Goal: Check status: Check status

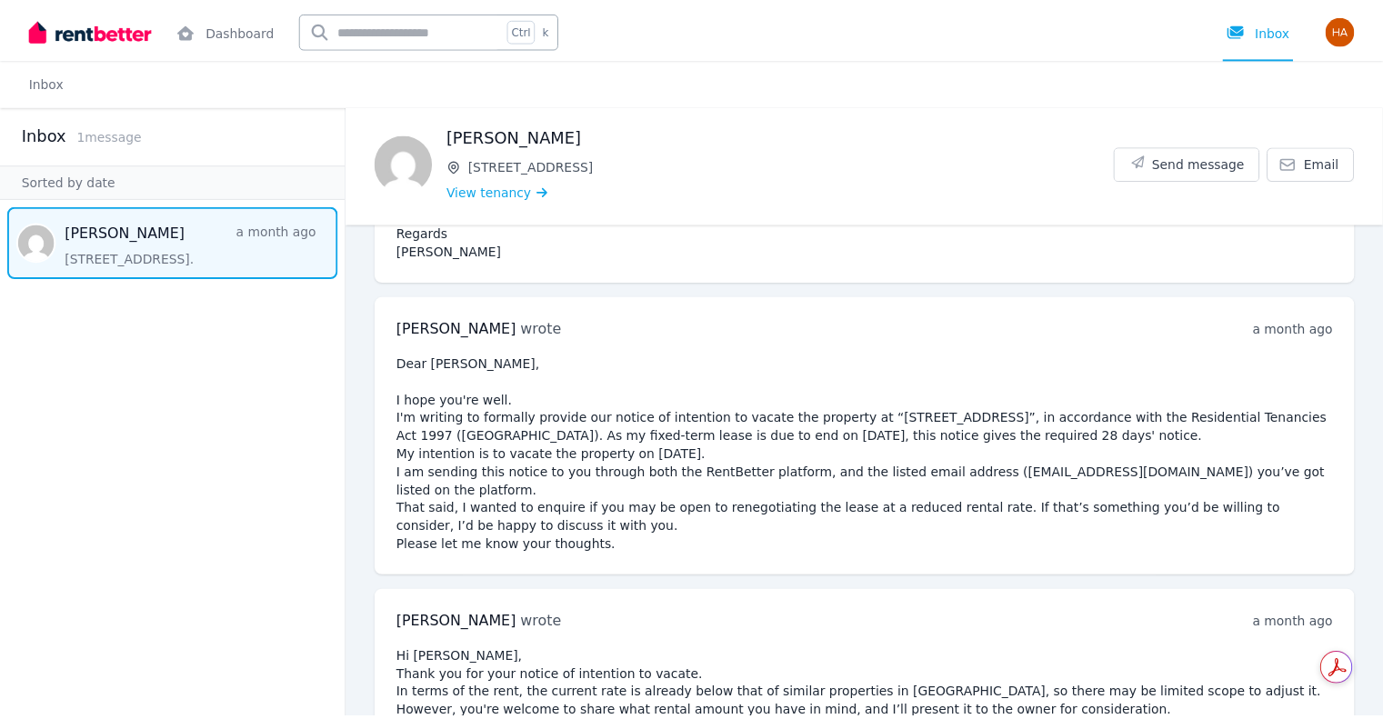
scroll to position [796, 0]
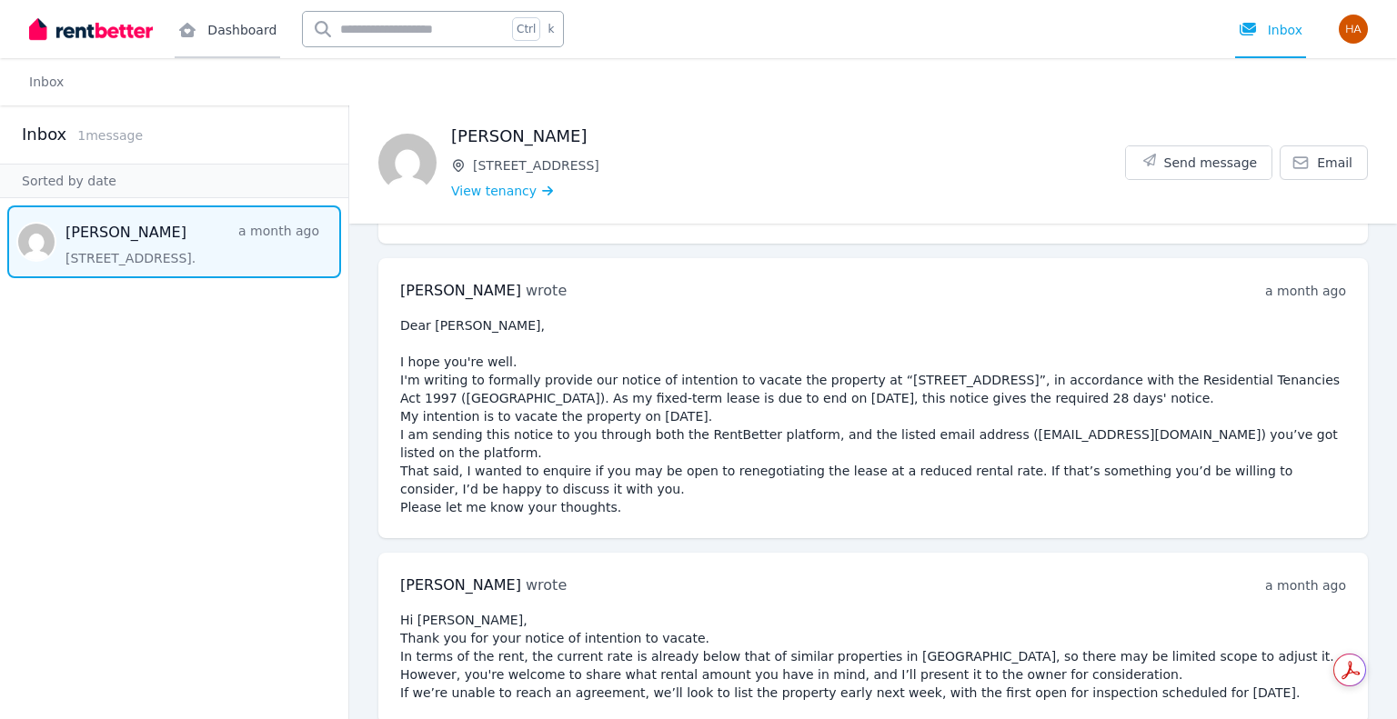
click at [208, 39] on link "Dashboard" at bounding box center [227, 29] width 105 height 58
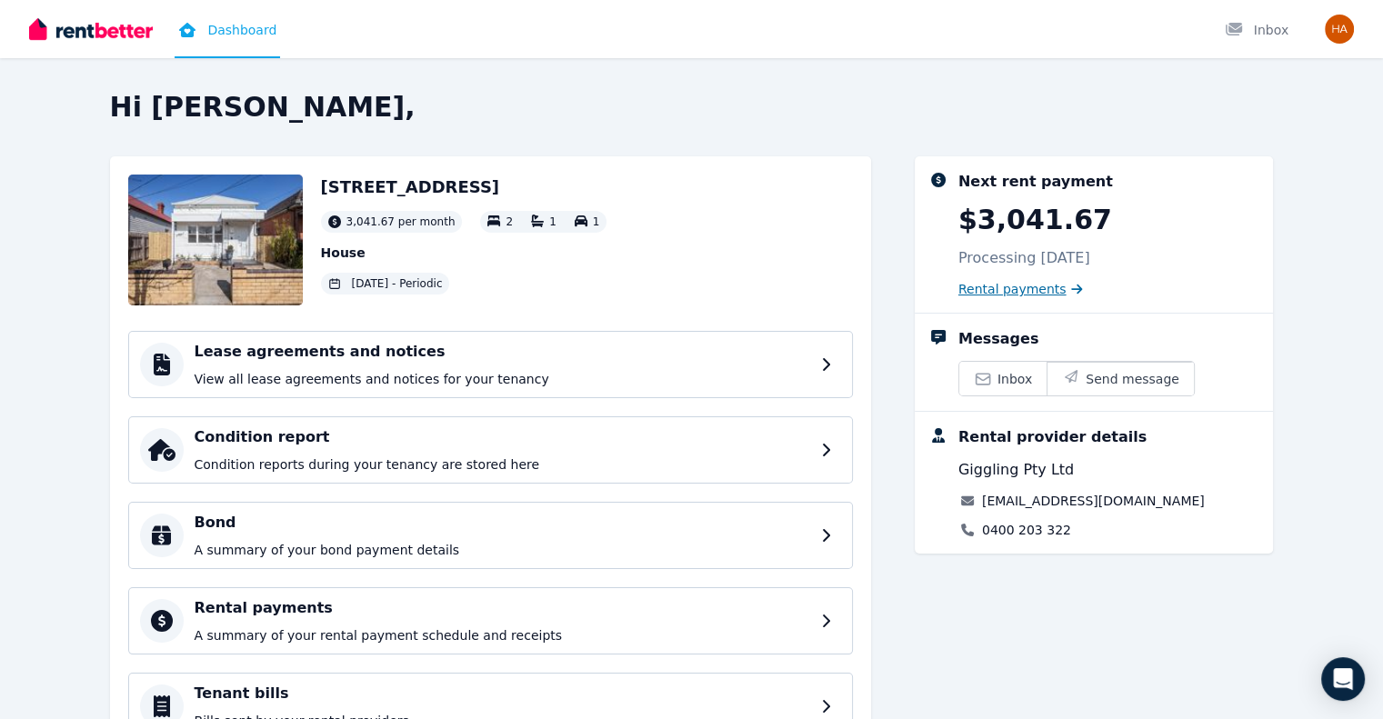
click at [1058, 289] on span "Rental payments" at bounding box center [1012, 289] width 108 height 18
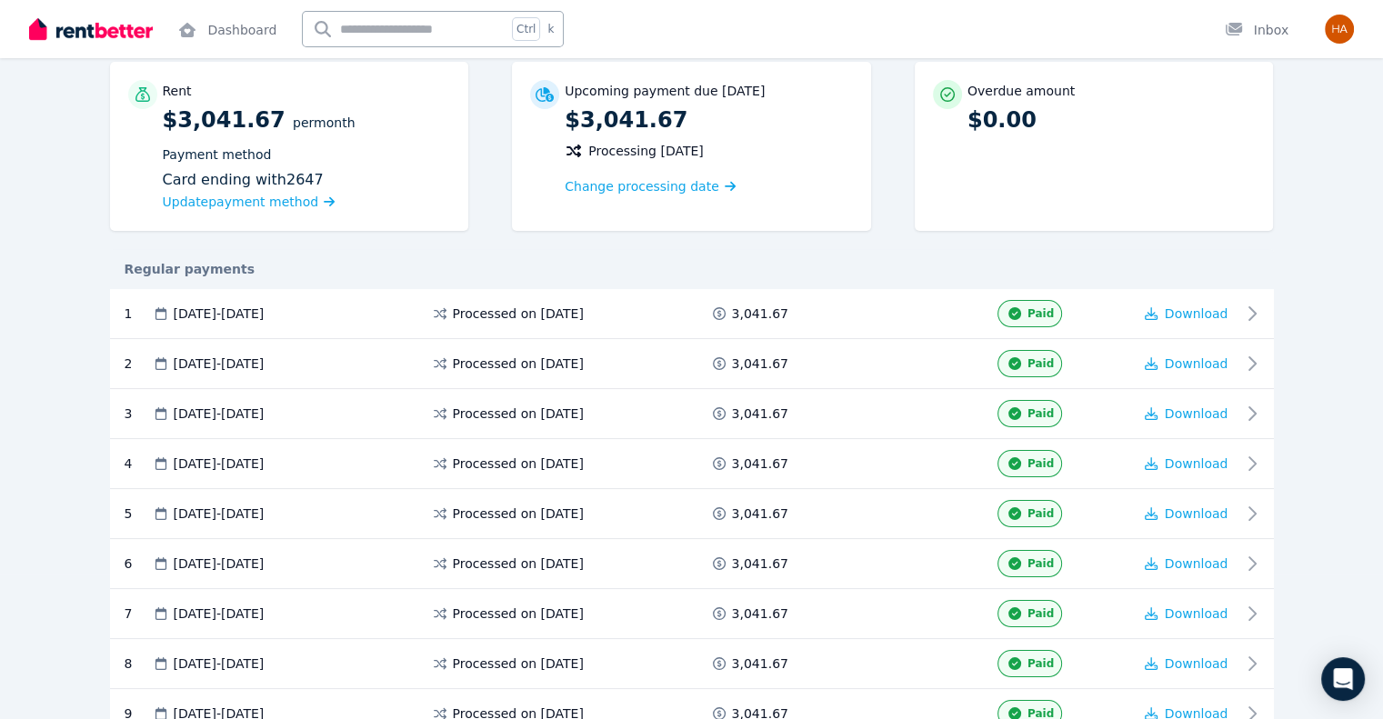
scroll to position [485, 0]
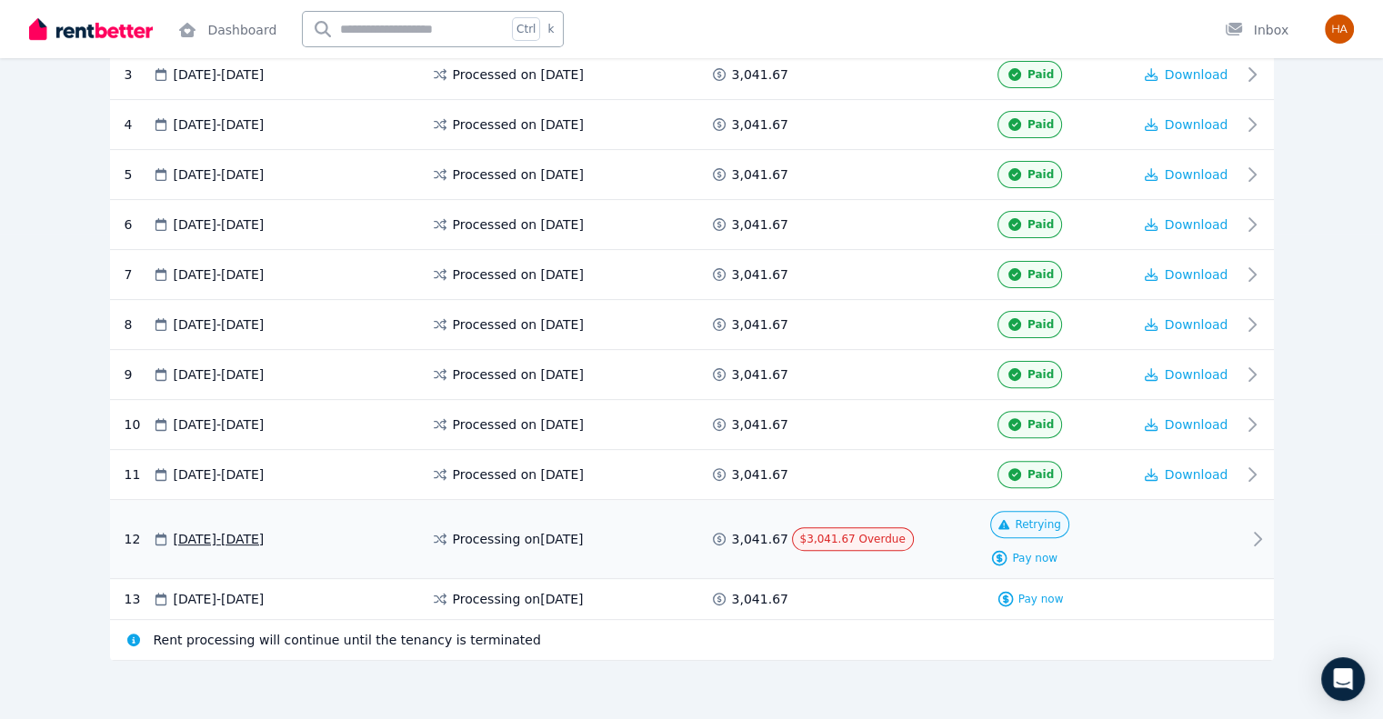
click at [1269, 528] on icon at bounding box center [1258, 539] width 22 height 22
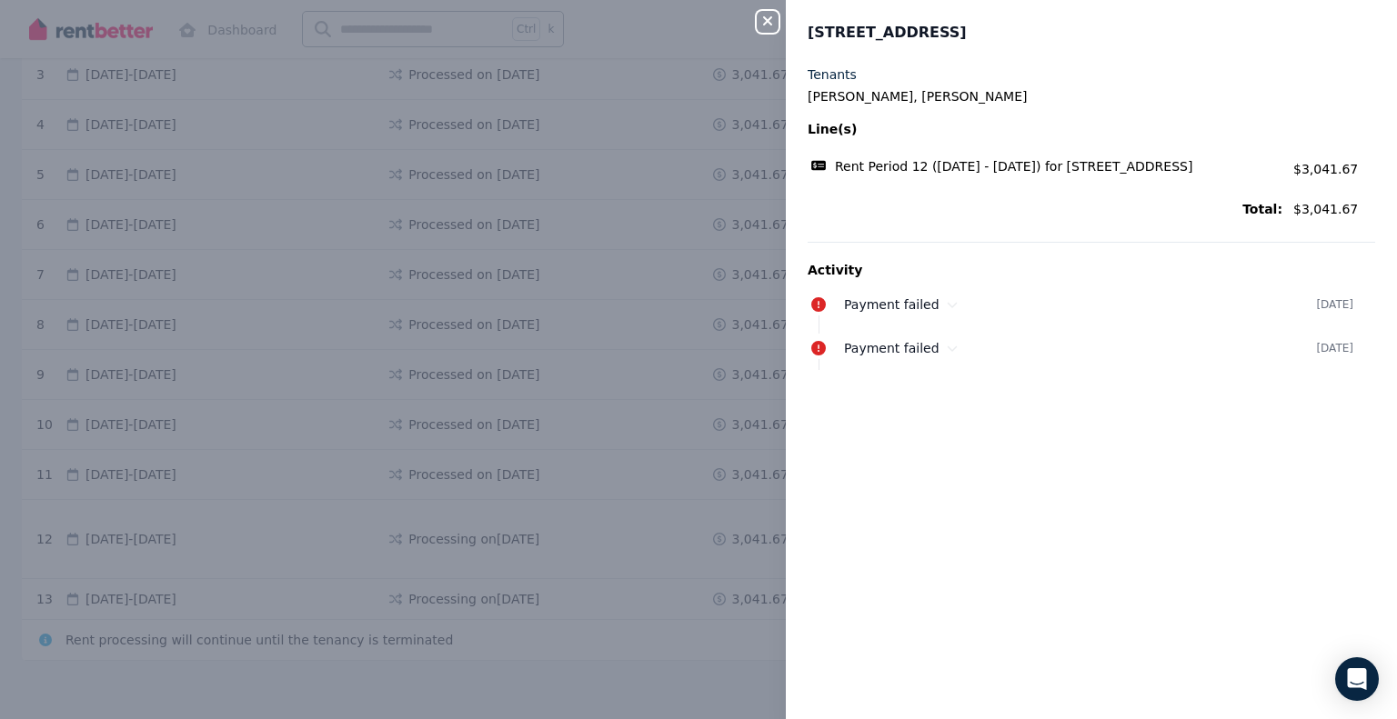
click at [767, 19] on icon "button" at bounding box center [768, 21] width 22 height 15
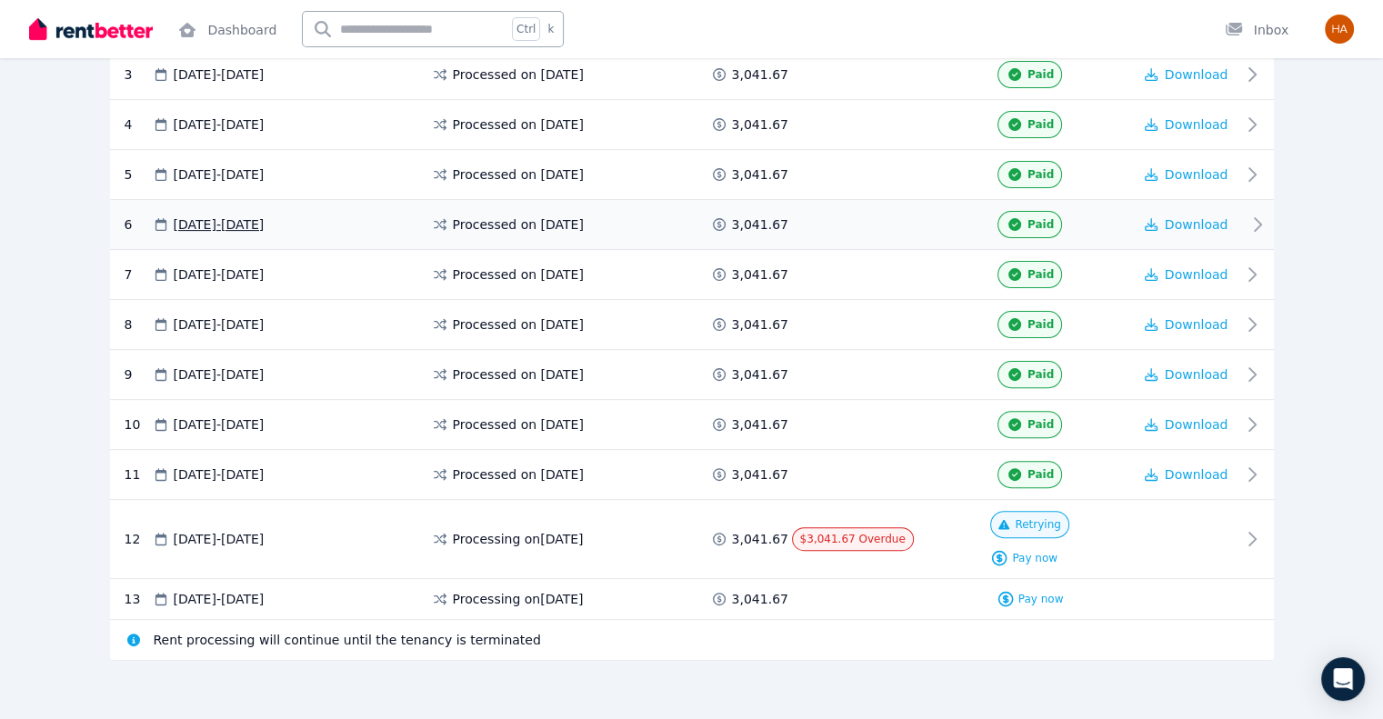
click at [772, 245] on div "6 05 Mar 2025 - 04 Apr 2025 Processed on 4 Mar 2025 3,041.67 Paid Download" at bounding box center [692, 225] width 1164 height 50
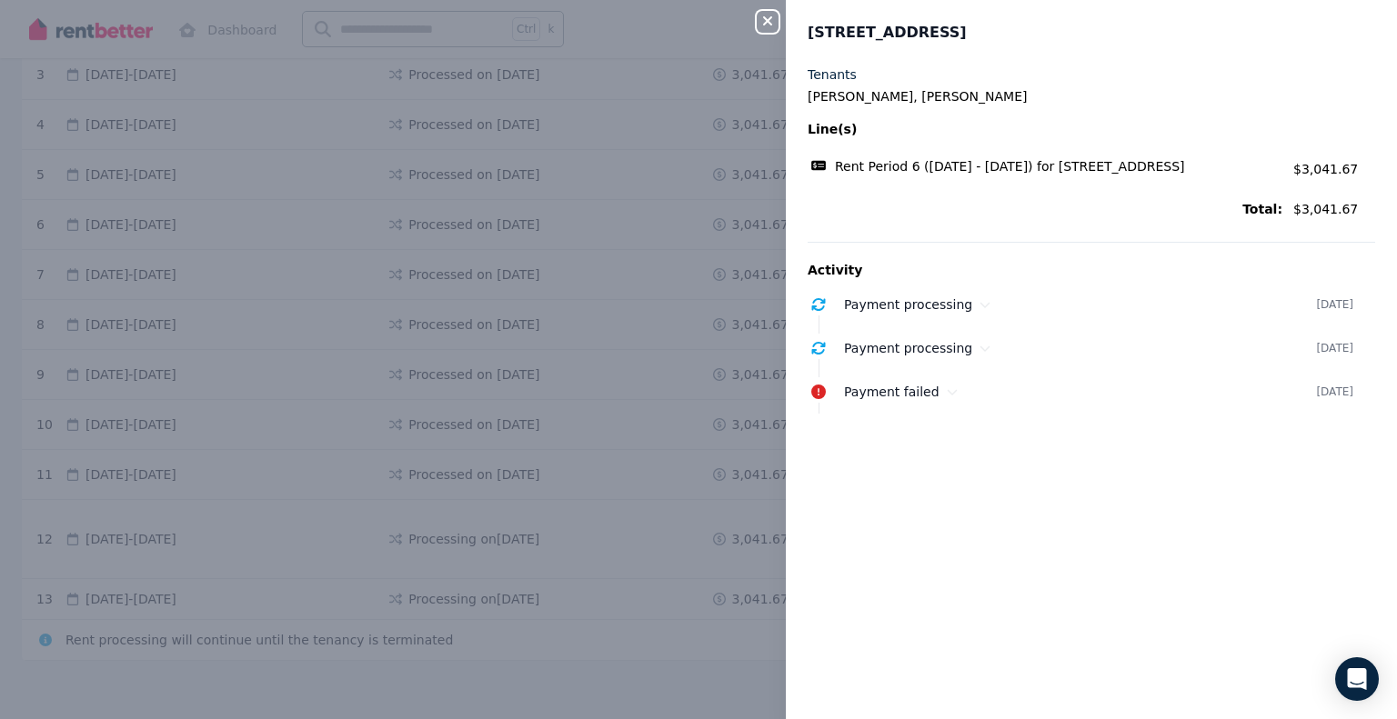
click at [767, 18] on icon "button" at bounding box center [768, 21] width 22 height 15
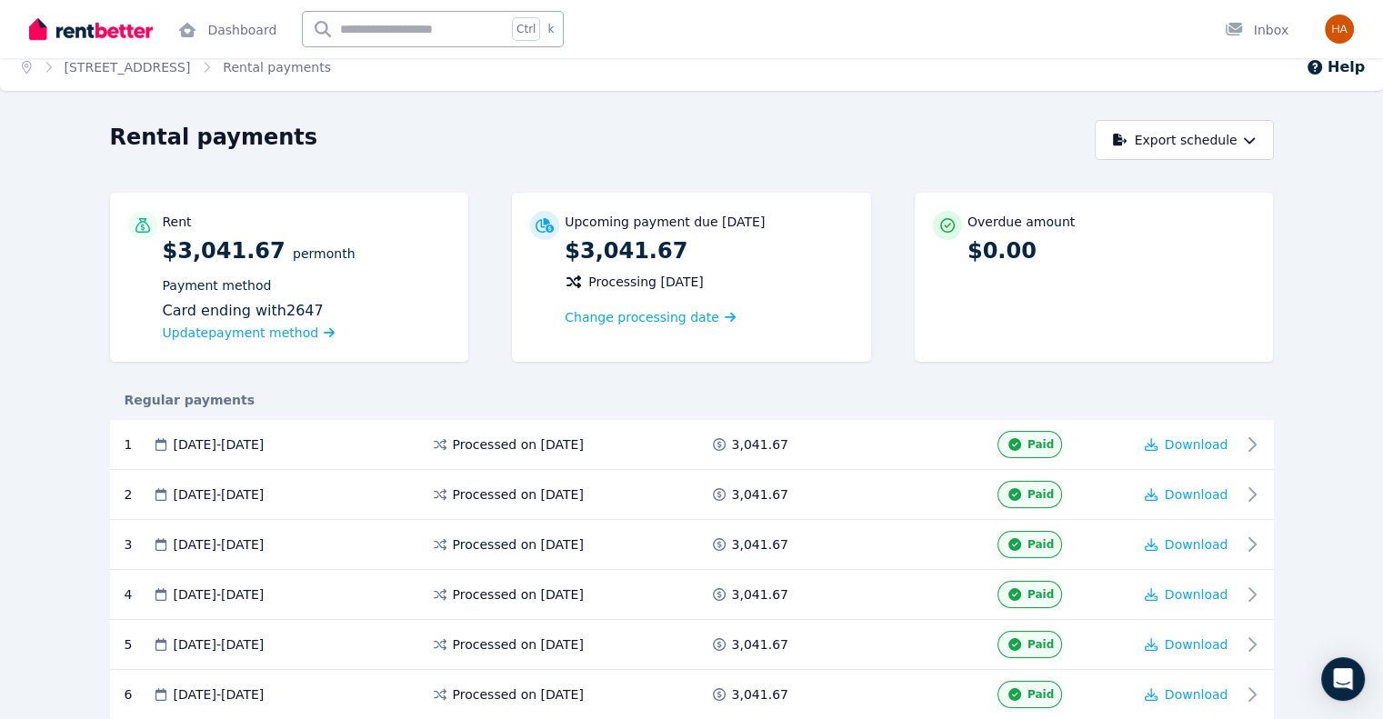
scroll to position [0, 0]
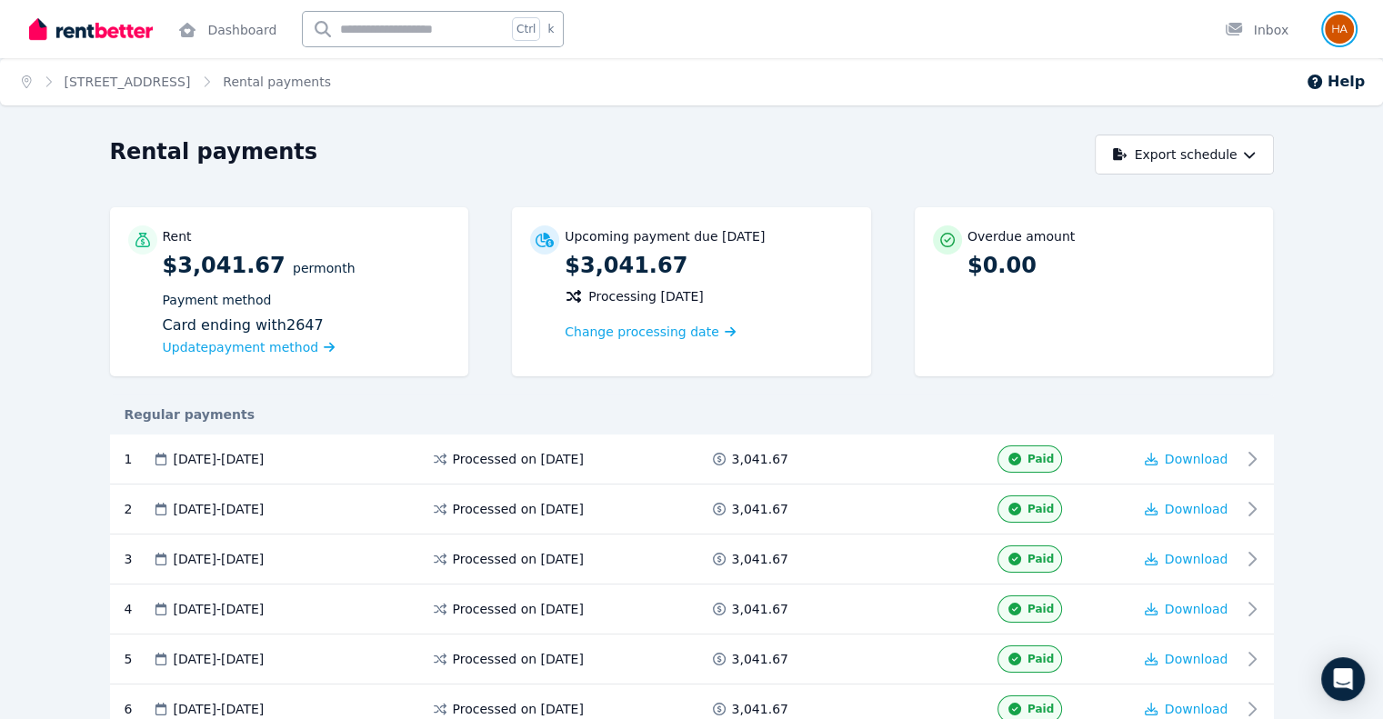
click at [1334, 23] on img "button" at bounding box center [1339, 29] width 29 height 29
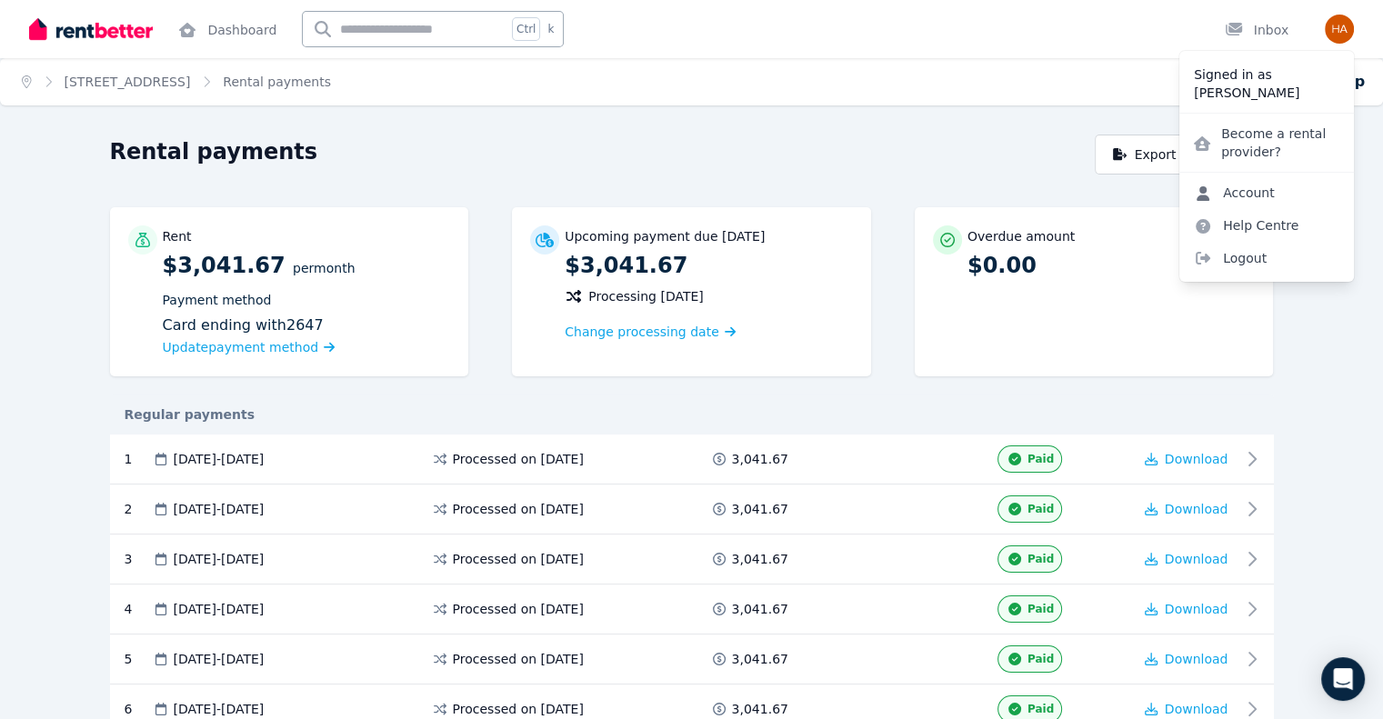
click at [1253, 192] on link "Account" at bounding box center [1234, 192] width 110 height 33
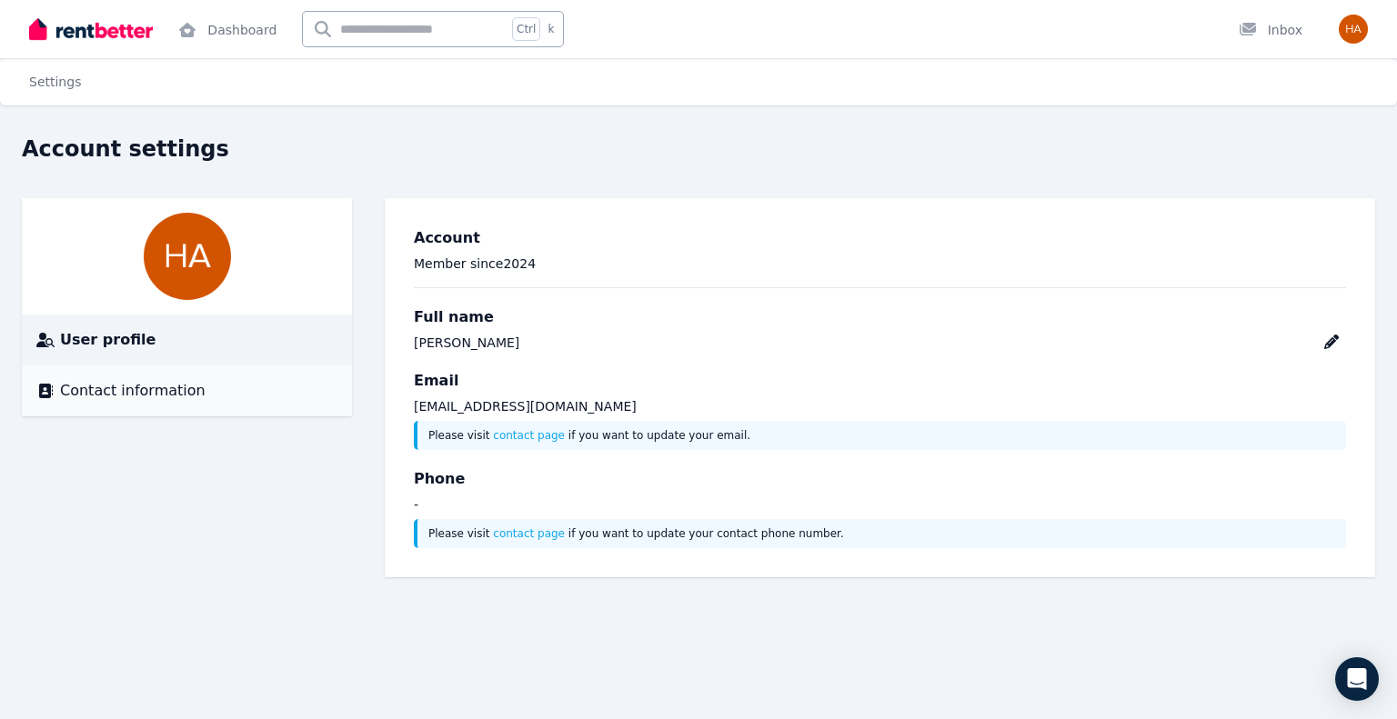
click at [137, 398] on span "Contact information" at bounding box center [132, 391] width 145 height 22
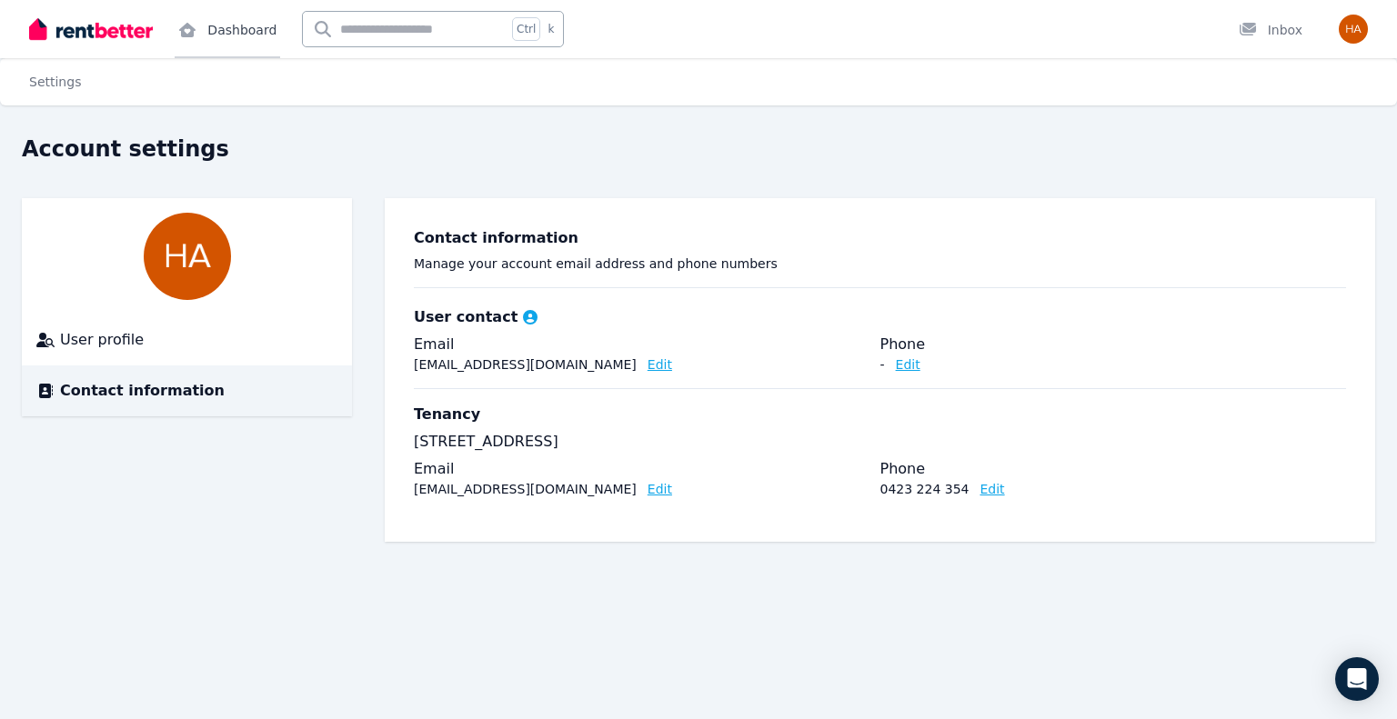
click at [223, 33] on link "Dashboard" at bounding box center [227, 29] width 105 height 58
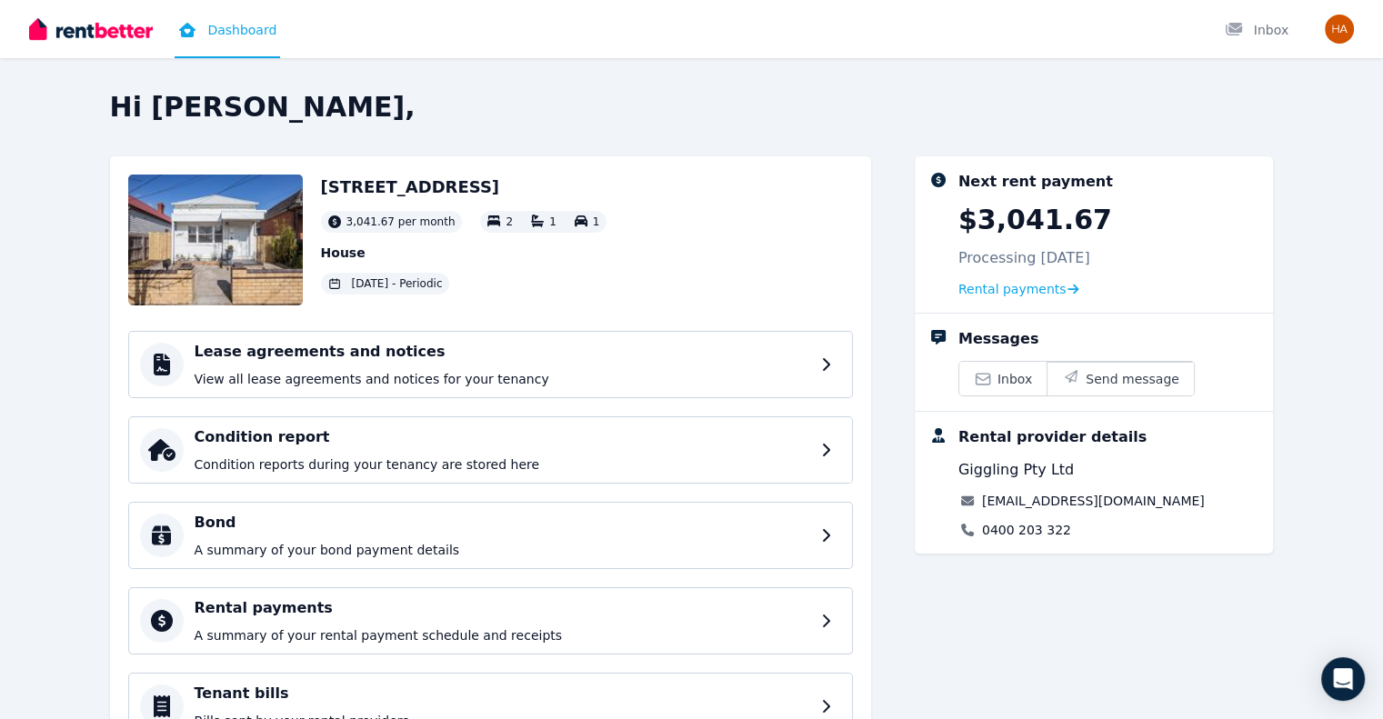
click at [346, 225] on span "3,041.67 per month" at bounding box center [400, 222] width 109 height 15
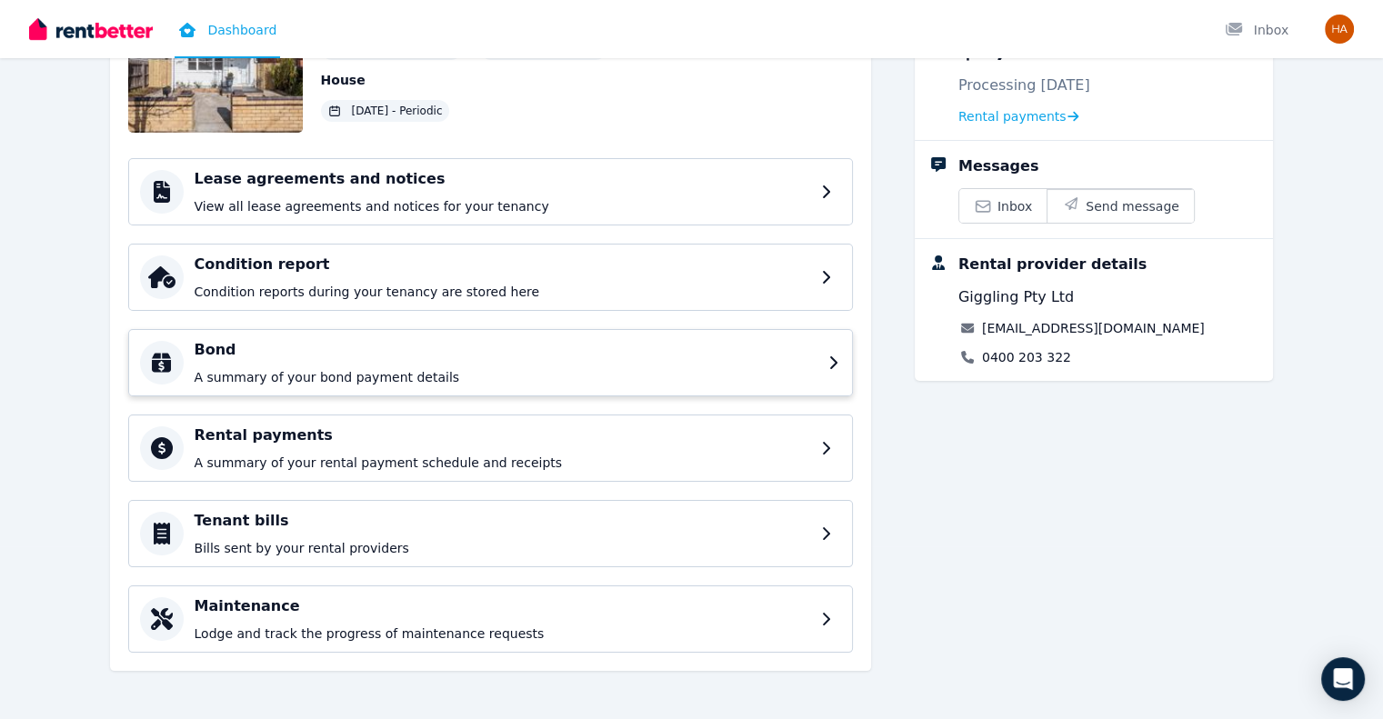
click at [426, 369] on p "A summary of your bond payment details" at bounding box center [506, 377] width 623 height 18
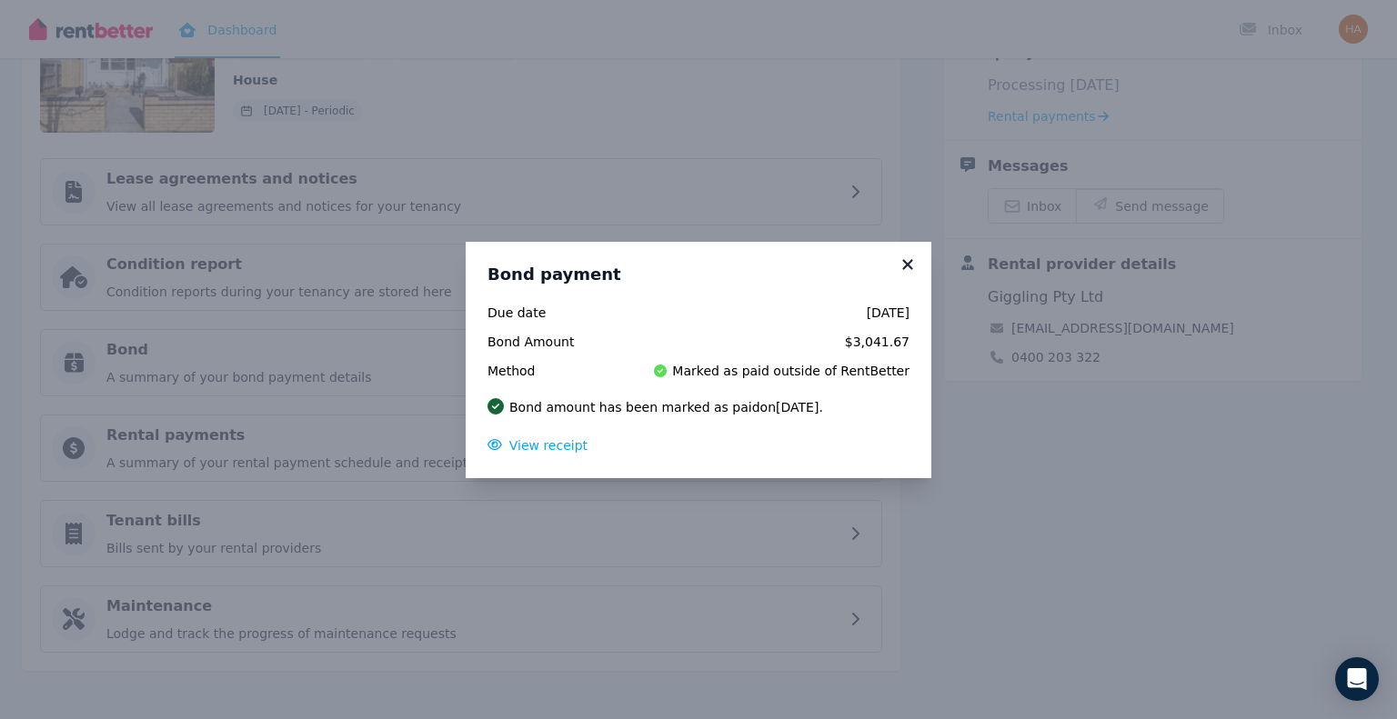
click at [909, 264] on icon at bounding box center [907, 264] width 18 height 16
